Goal: Task Accomplishment & Management: Manage account settings

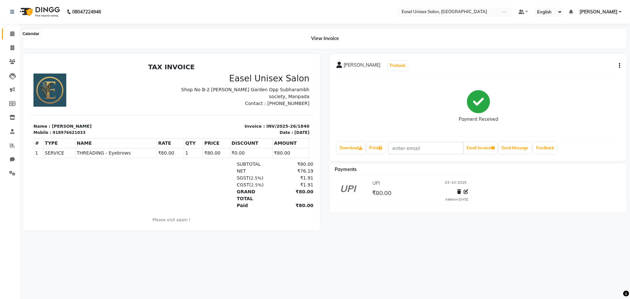
drag, startPoint x: 11, startPoint y: 33, endPoint x: 19, endPoint y: 32, distance: 7.6
click at [11, 33] on icon at bounding box center [12, 33] width 4 height 5
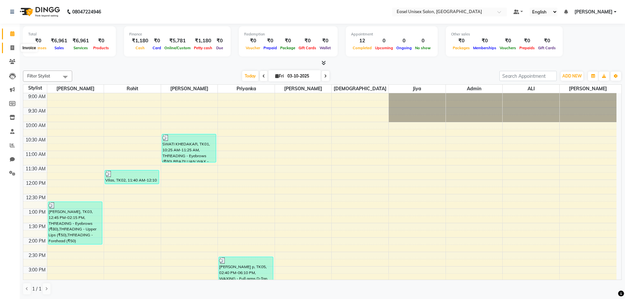
click at [13, 47] on icon at bounding box center [13, 47] width 4 height 5
select select "service"
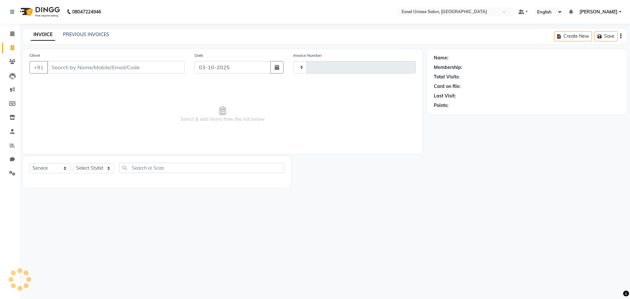
type input "1841"
select select "8639"
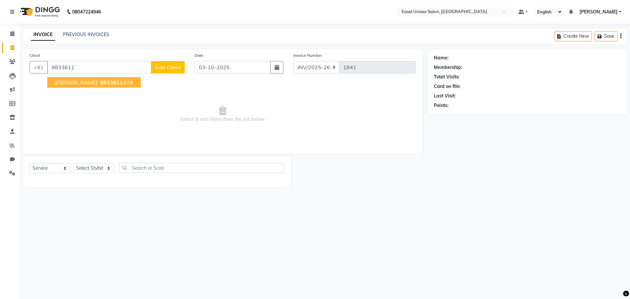
click at [100, 81] on span "9833611" at bounding box center [111, 82] width 23 height 7
type input "9833611929"
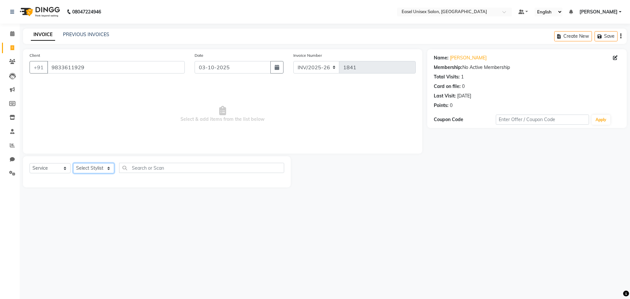
click at [85, 168] on select "Select Stylist admin [PERSON_NAME] jiya [PERSON_NAME] Priyanka [PERSON_NAME] [P…" at bounding box center [93, 168] width 41 height 10
select select "82875"
click at [73, 163] on select "Select Stylist admin [PERSON_NAME] jiya [PERSON_NAME] Priyanka [PERSON_NAME] [P…" at bounding box center [93, 168] width 41 height 10
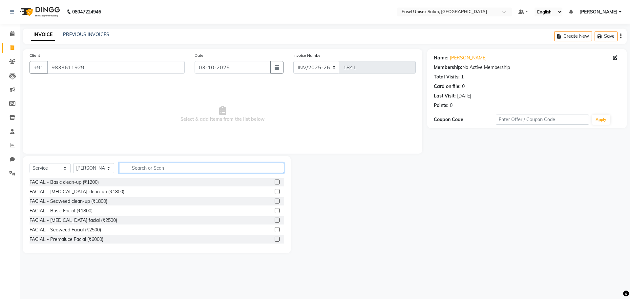
click at [217, 170] on input "text" at bounding box center [201, 168] width 165 height 10
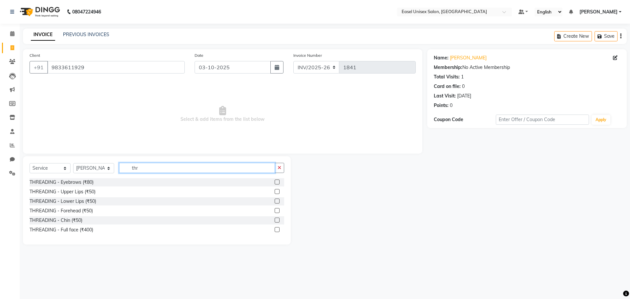
type input "thr"
click at [277, 182] on label at bounding box center [277, 181] width 5 height 5
click at [277, 182] on input "checkbox" at bounding box center [277, 182] width 4 height 4
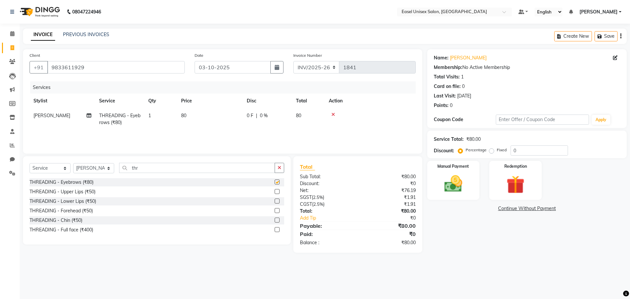
checkbox input "false"
click at [277, 191] on label at bounding box center [277, 191] width 5 height 5
click at [277, 191] on input "checkbox" at bounding box center [277, 192] width 4 height 4
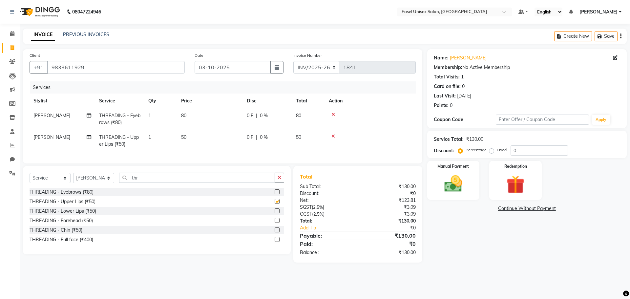
checkbox input "false"
click at [463, 179] on img at bounding box center [453, 184] width 31 height 22
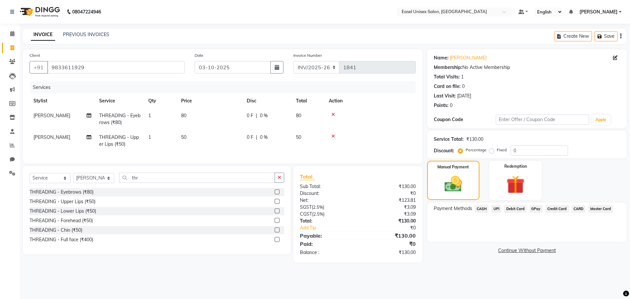
click at [497, 209] on span "UPI" at bounding box center [496, 209] width 10 height 8
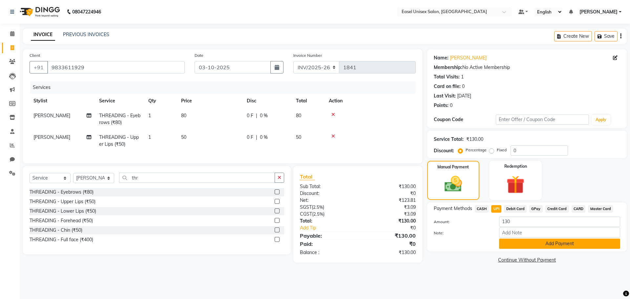
click at [549, 244] on button "Add Payment" at bounding box center [559, 244] width 121 height 10
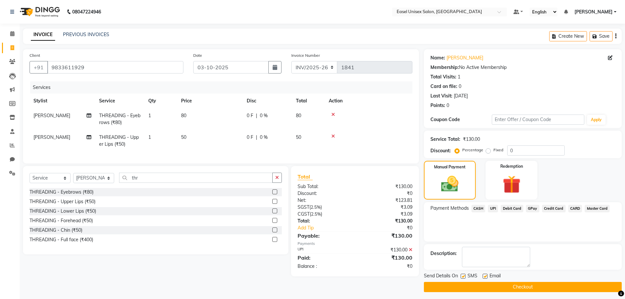
click at [534, 288] on button "Checkout" at bounding box center [523, 287] width 198 height 10
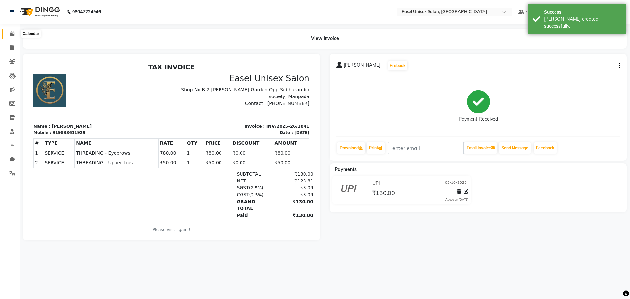
click at [10, 33] on icon at bounding box center [12, 33] width 4 height 5
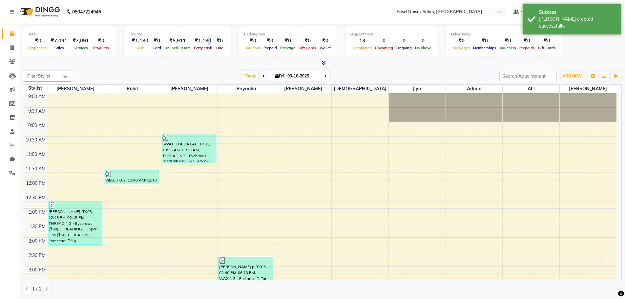
click at [206, 43] on div "₹1,180" at bounding box center [203, 41] width 22 height 8
select select "7602"
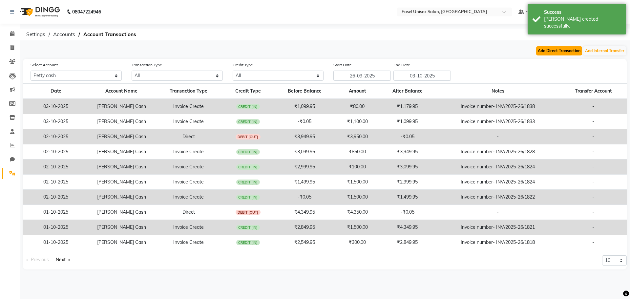
click at [575, 53] on button "Add Direct Transaction" at bounding box center [559, 50] width 46 height 9
select select "direct"
select select "7602"
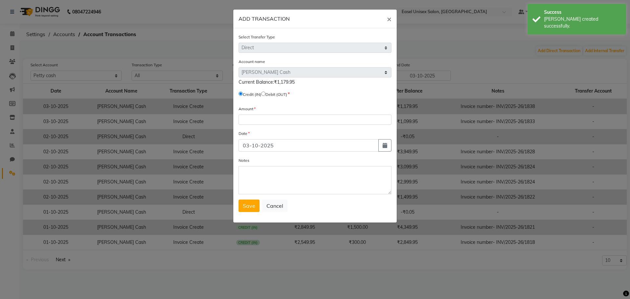
click at [265, 92] on input "radio" at bounding box center [263, 94] width 4 height 4
radio input "true"
click at [273, 121] on input "number" at bounding box center [315, 120] width 153 height 10
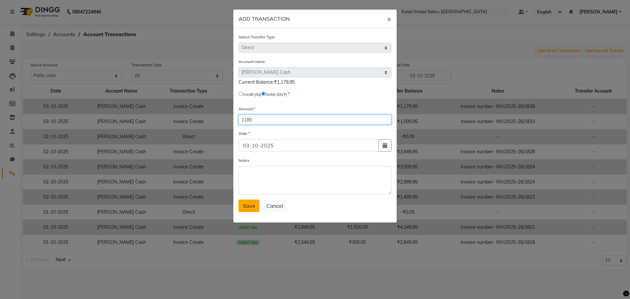
type input "1180"
click at [248, 203] on span "Save" at bounding box center [249, 205] width 12 height 7
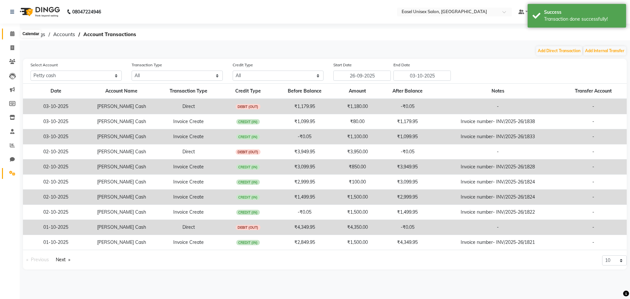
click at [12, 36] on icon at bounding box center [12, 33] width 4 height 5
